Goal: Task Accomplishment & Management: Use online tool/utility

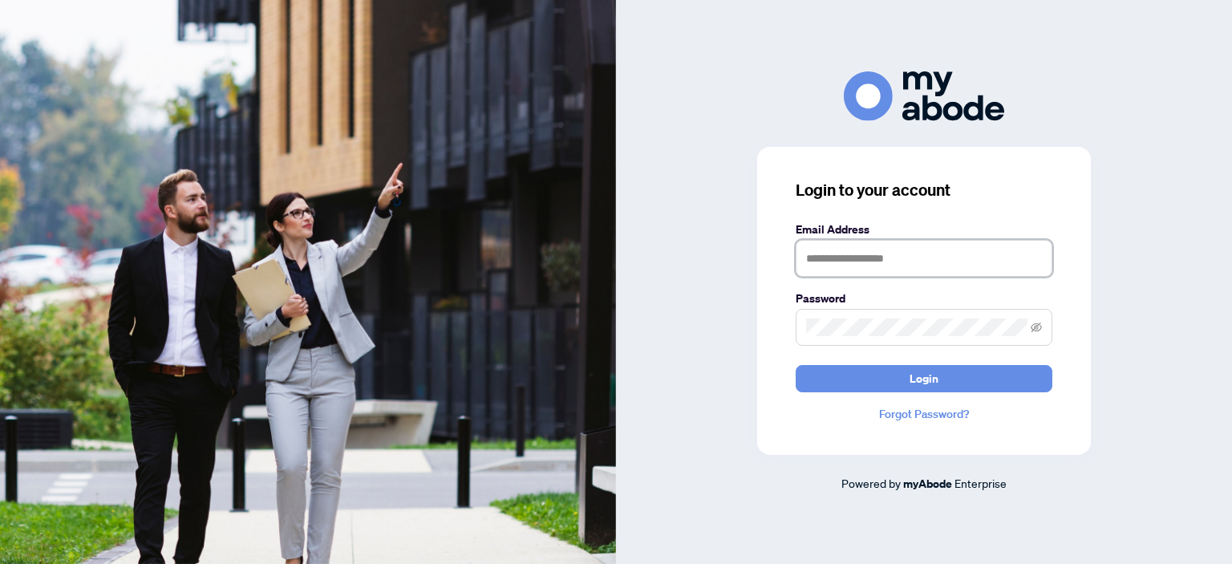
click at [888, 266] on input "text" at bounding box center [924, 258] width 257 height 37
type input "**********"
click at [806, 336] on span at bounding box center [924, 327] width 257 height 37
click at [796, 365] on button "Login" at bounding box center [924, 378] width 257 height 27
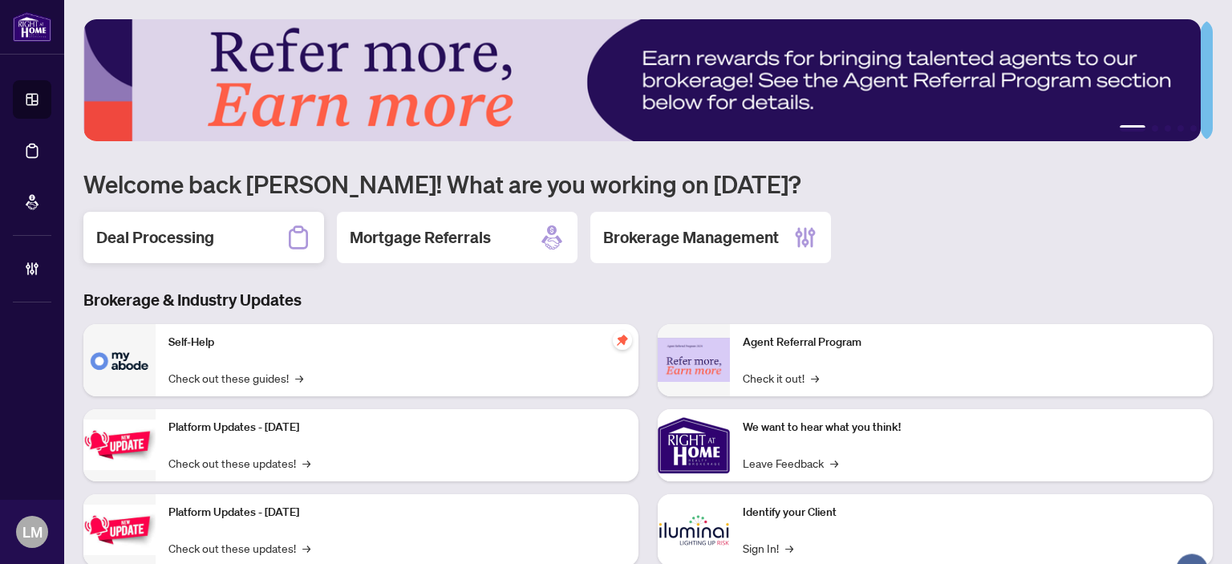
click at [151, 245] on h2 "Deal Processing" at bounding box center [155, 237] width 118 height 22
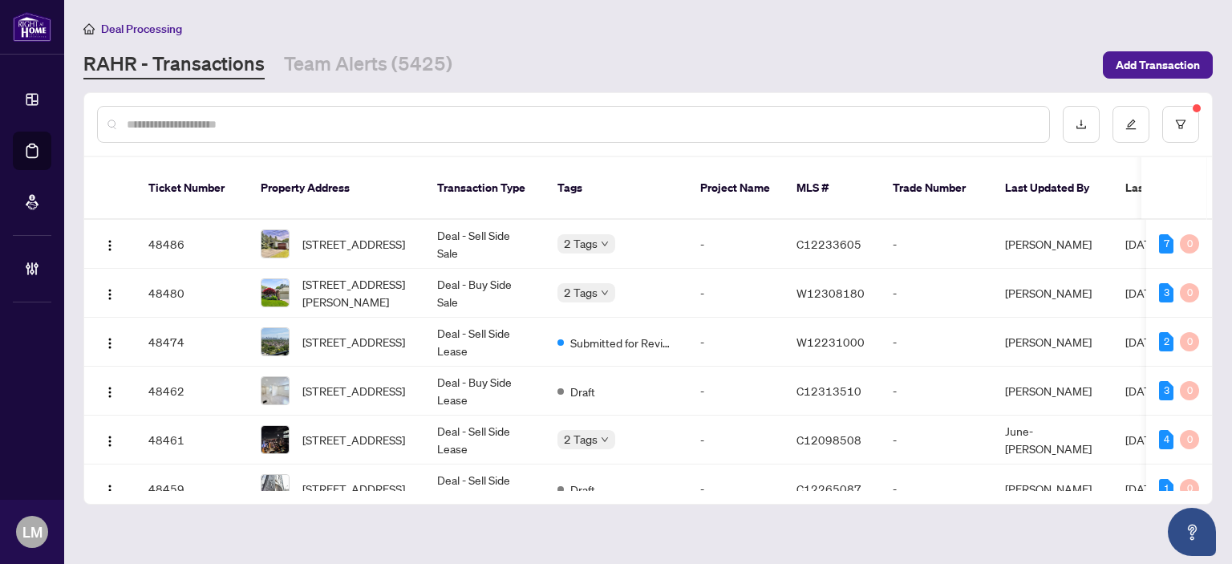
click at [246, 122] on input "text" at bounding box center [582, 125] width 910 height 18
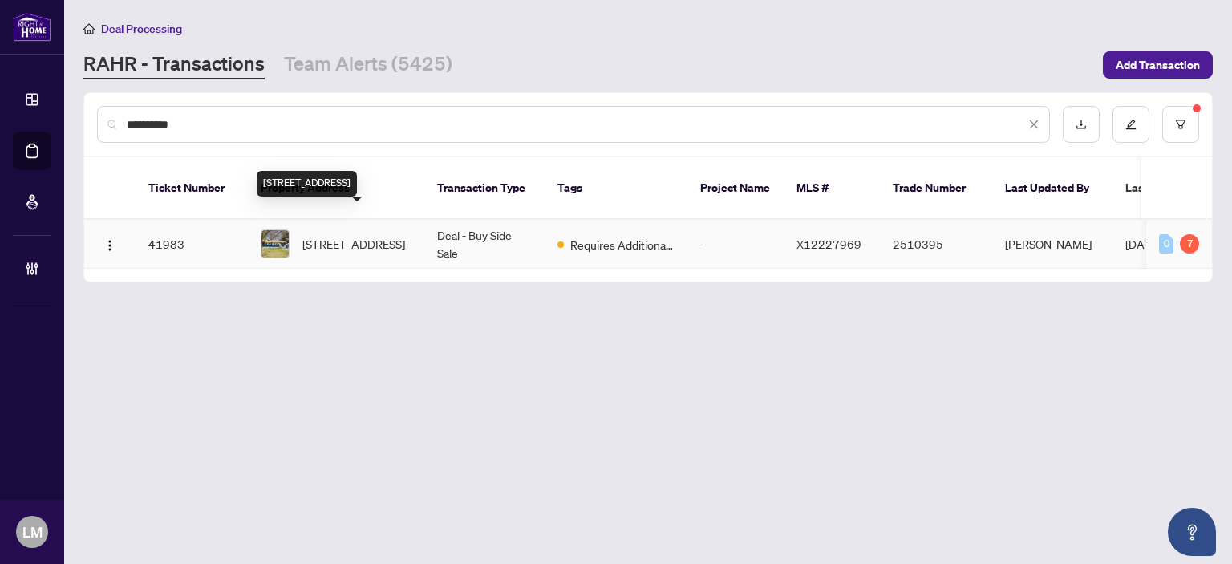
type input "**********"
click at [340, 235] on span "664 Geneva St, St. Catharines, Ontario L2N 2J8, Canada" at bounding box center [354, 244] width 103 height 18
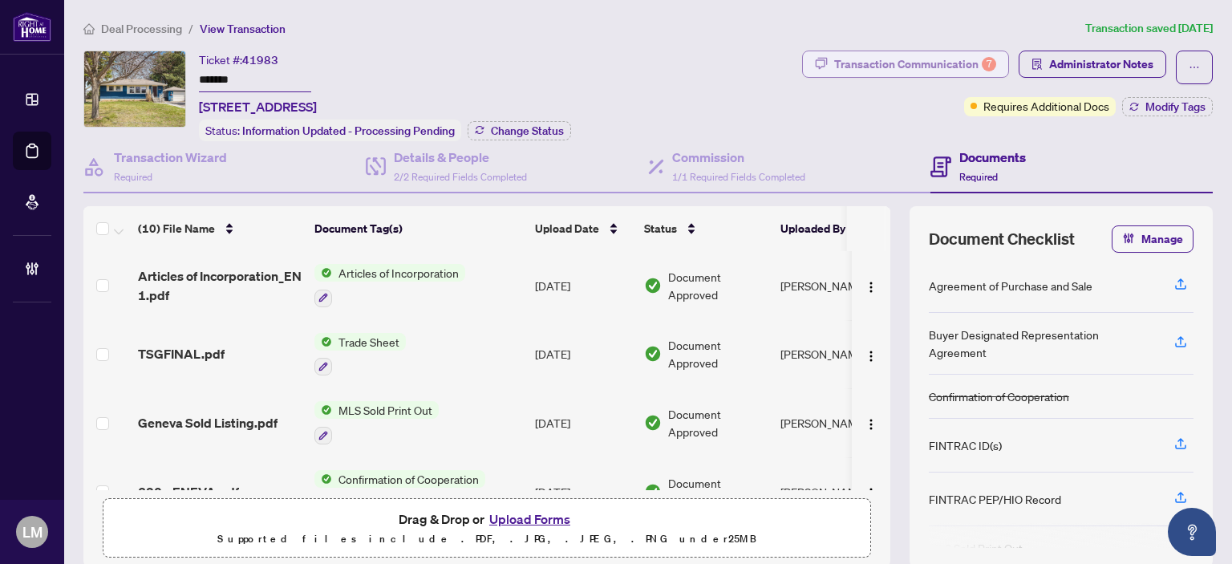
click at [908, 64] on div "Transaction Communication 7" at bounding box center [915, 64] width 162 height 26
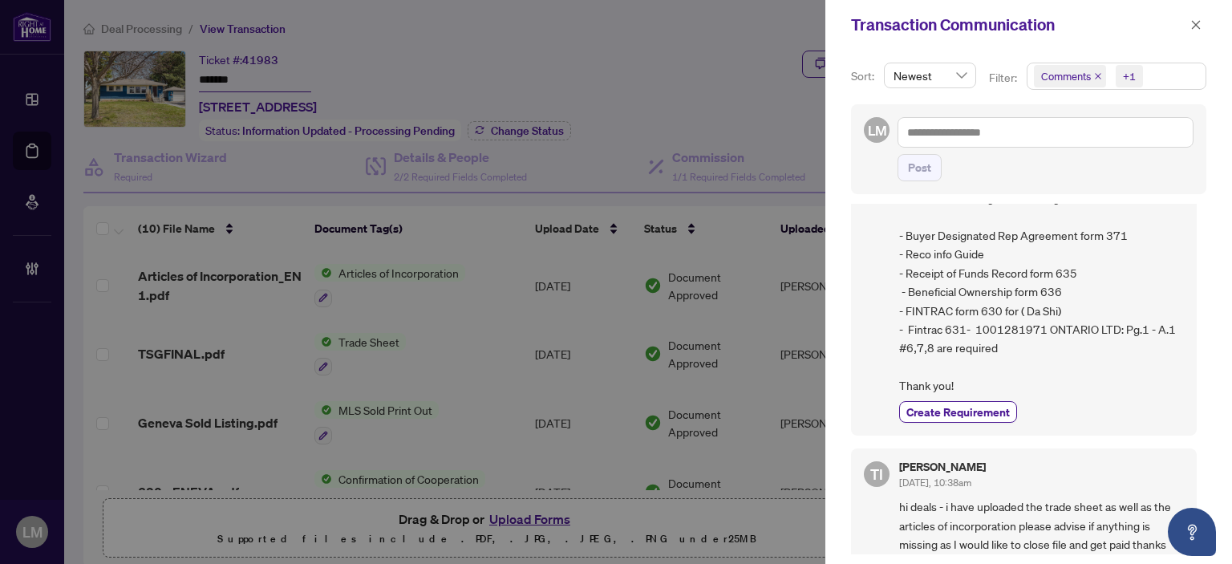
scroll to position [291, 0]
click at [1184, 23] on div "Transaction Communication" at bounding box center [1018, 25] width 335 height 24
click at [1189, 23] on button "button" at bounding box center [1196, 24] width 21 height 19
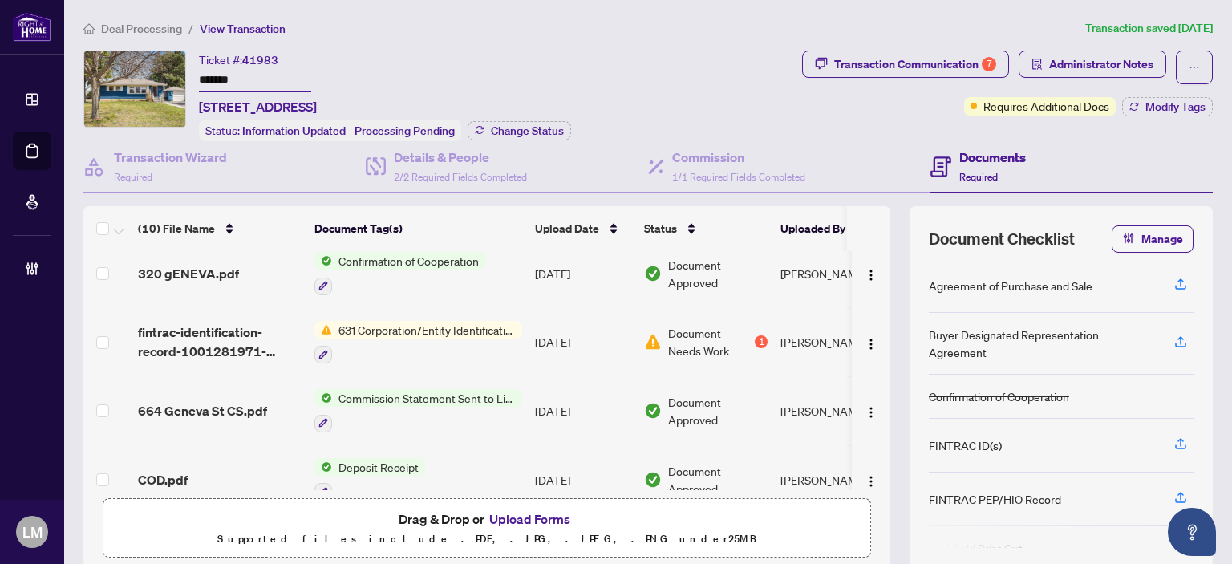
scroll to position [213, 0]
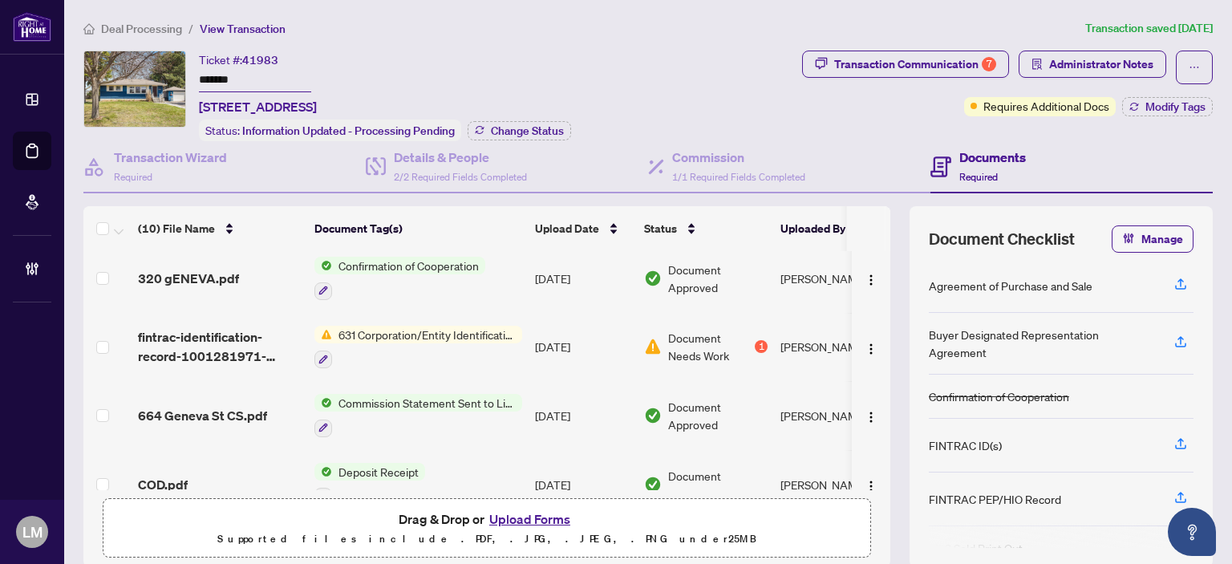
click at [195, 330] on span "fintrac-identification-record-1001281971-ontario-ltd-20250728-090106.pdf" at bounding box center [220, 346] width 164 height 39
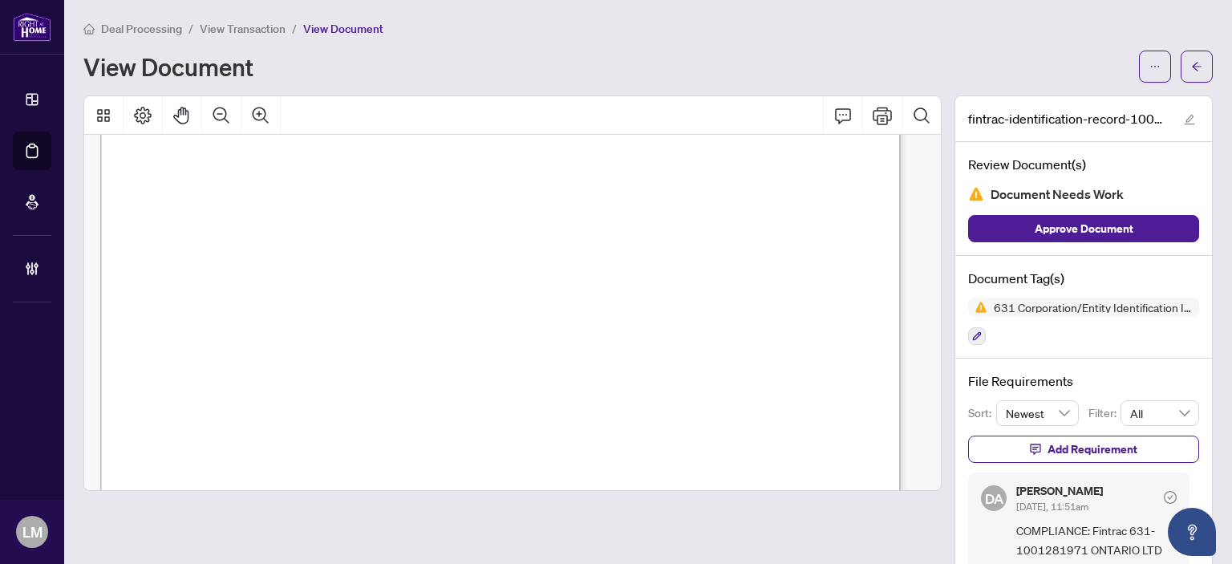
scroll to position [522, 0]
click at [1197, 71] on button "button" at bounding box center [1197, 67] width 32 height 32
